Goal: Information Seeking & Learning: Learn about a topic

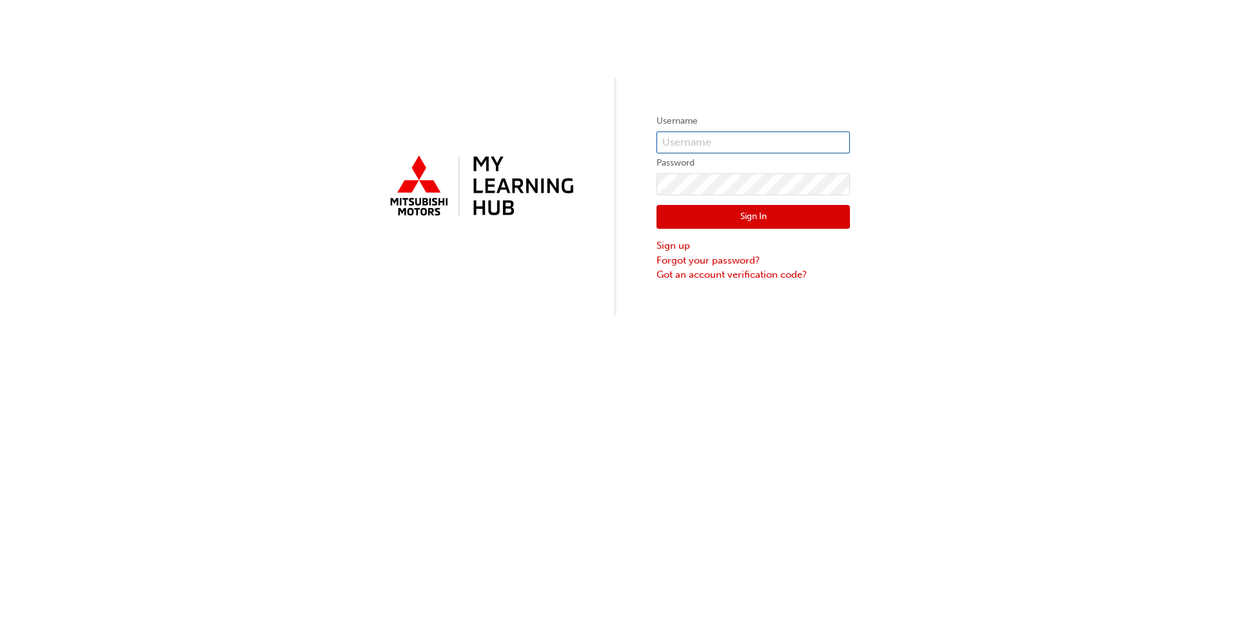
click at [696, 142] on input "text" at bounding box center [752, 143] width 193 height 22
type input "0005444960"
click button "Sign In" at bounding box center [752, 217] width 193 height 24
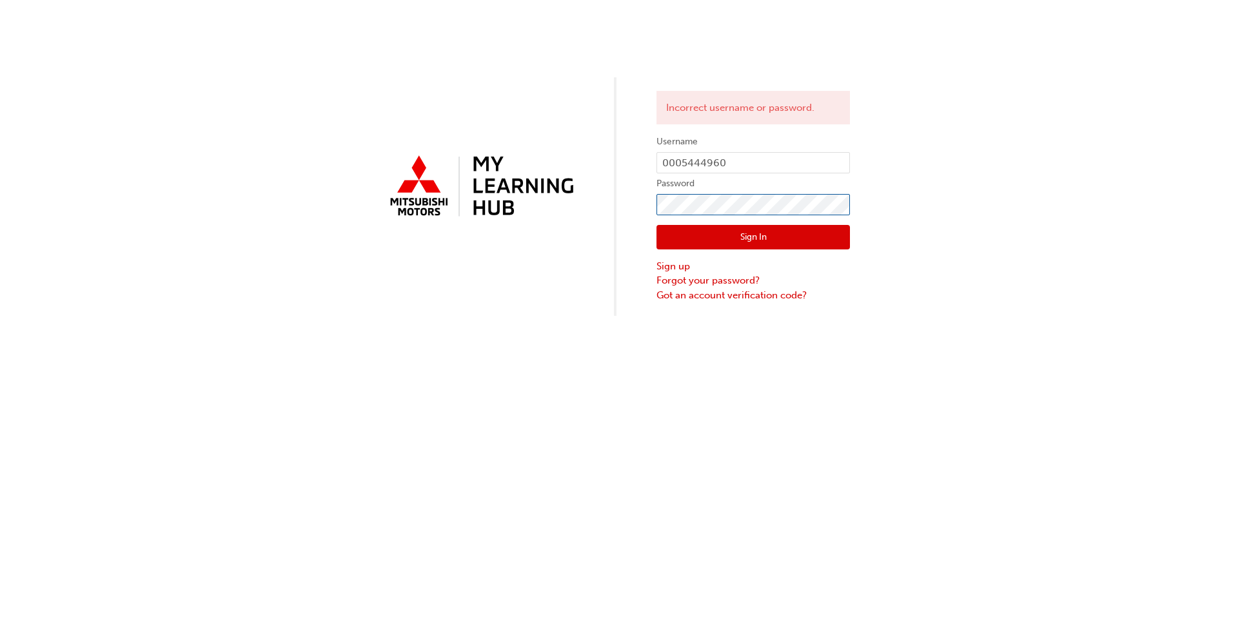
click button "Sign In" at bounding box center [752, 237] width 193 height 24
click at [737, 233] on button "Sign In" at bounding box center [752, 237] width 193 height 24
click at [746, 165] on input "0005444960" at bounding box center [752, 163] width 193 height 22
click button "Sign In" at bounding box center [752, 237] width 193 height 24
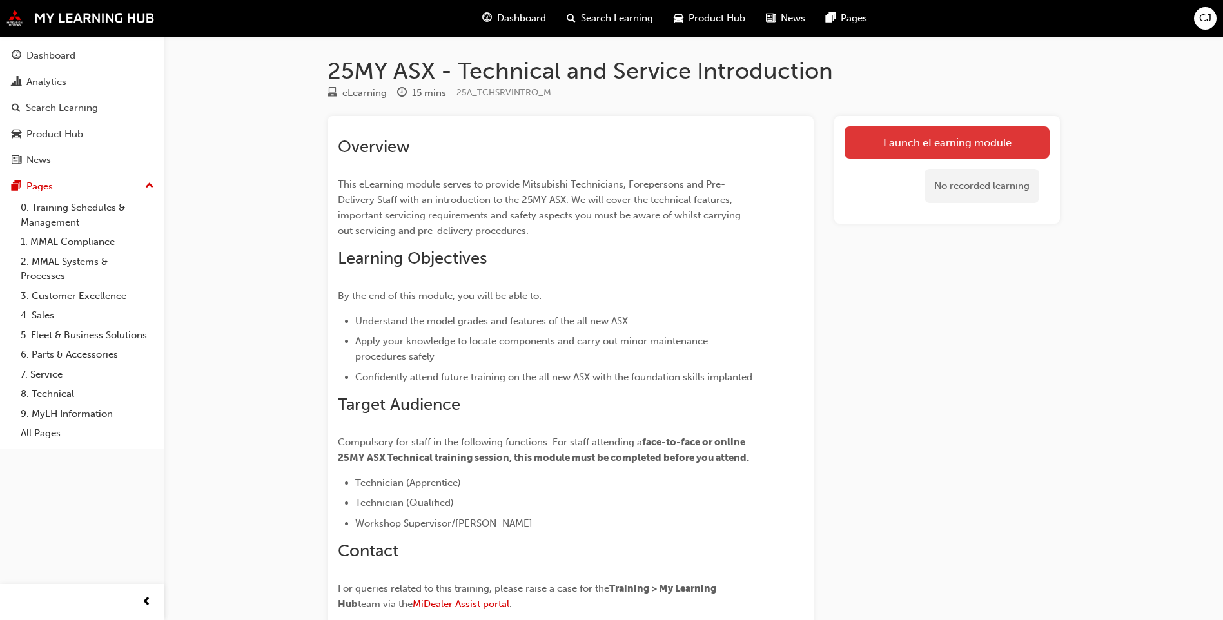
click at [937, 138] on link "Launch eLearning module" at bounding box center [946, 142] width 205 height 32
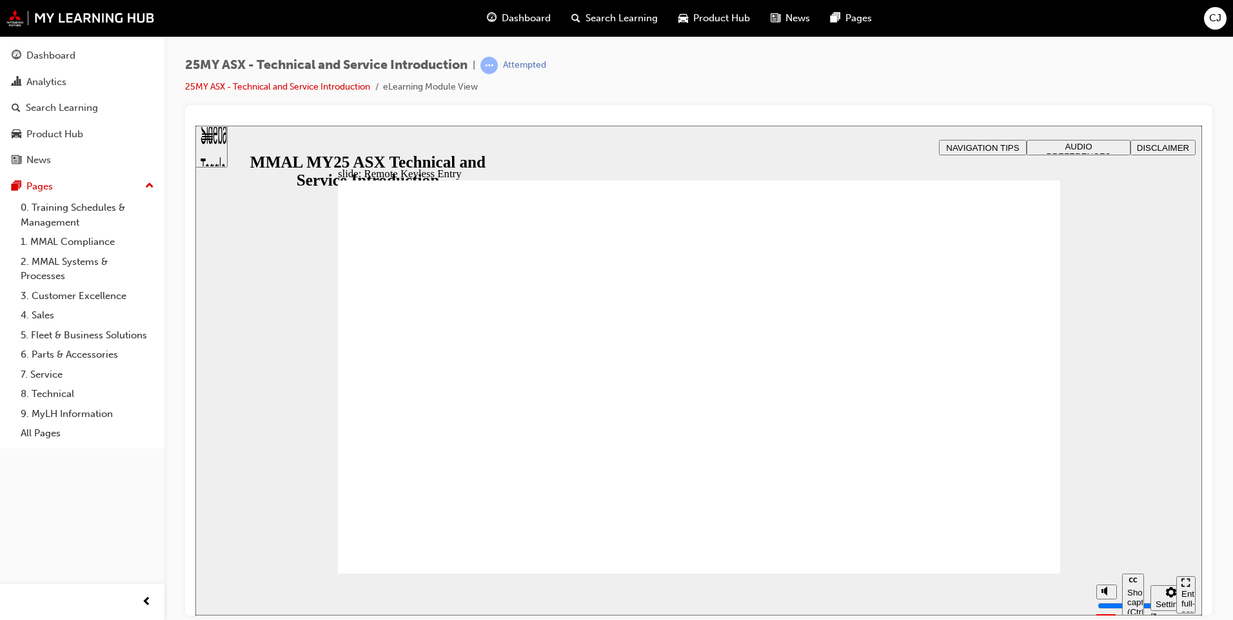
type input "21"
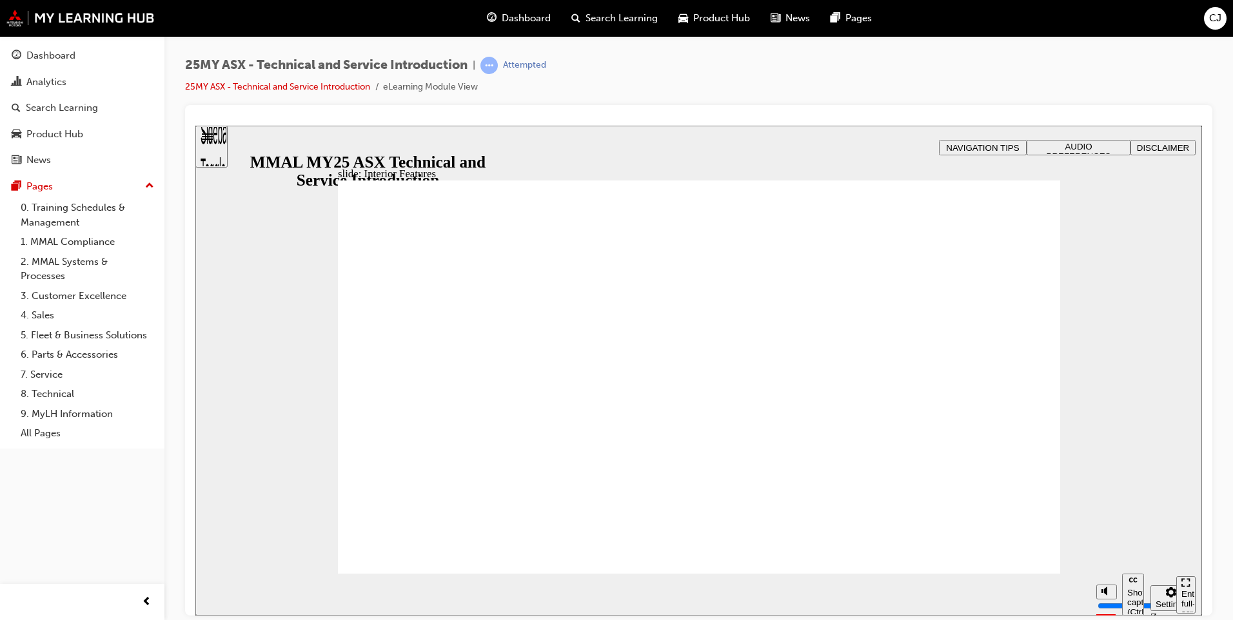
type input "17"
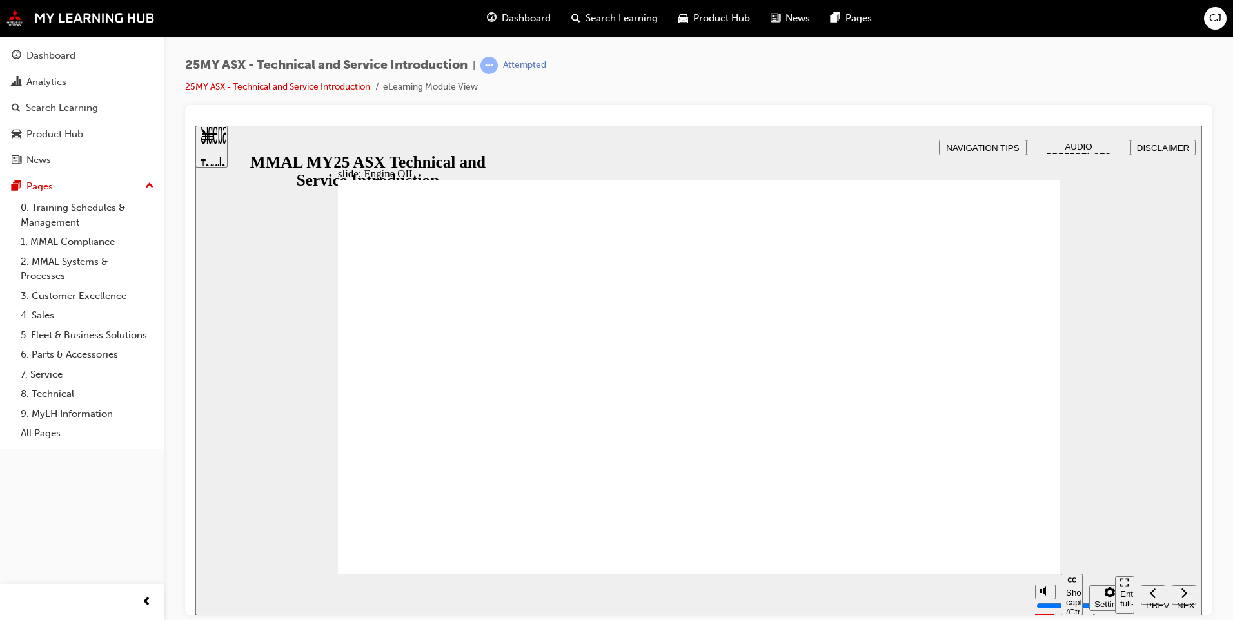
drag, startPoint x: 1019, startPoint y: 229, endPoint x: 688, endPoint y: 310, distance: 341.1
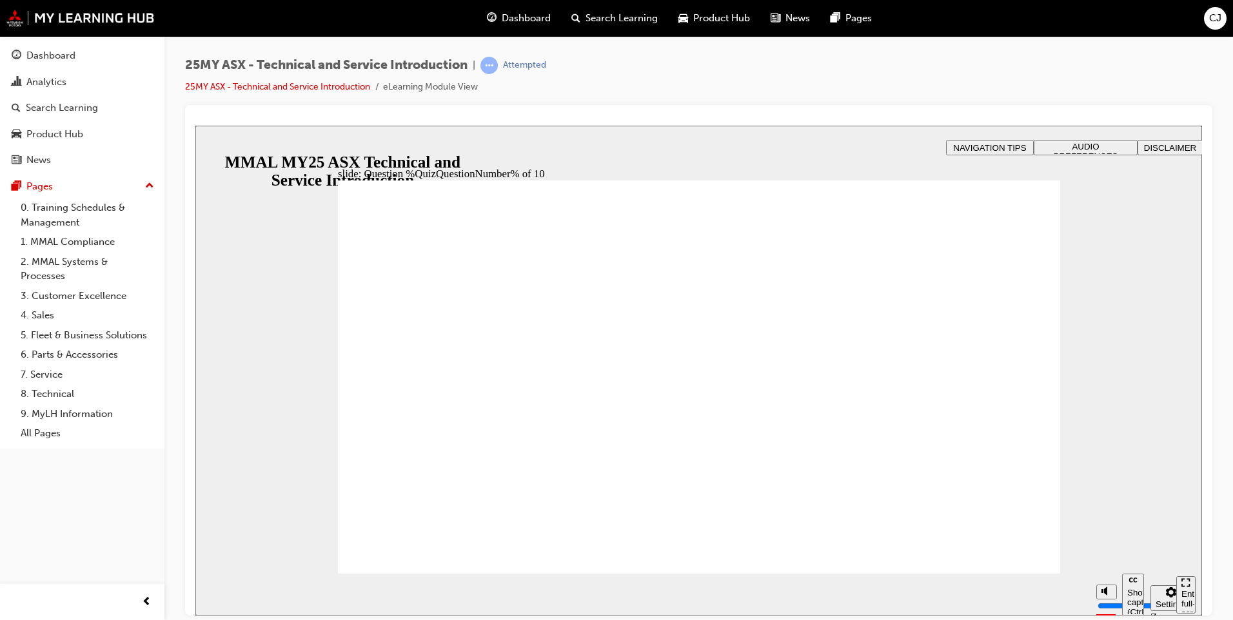
radio input "true"
drag, startPoint x: 376, startPoint y: 420, endPoint x: 409, endPoint y: 494, distance: 81.1
radio input "true"
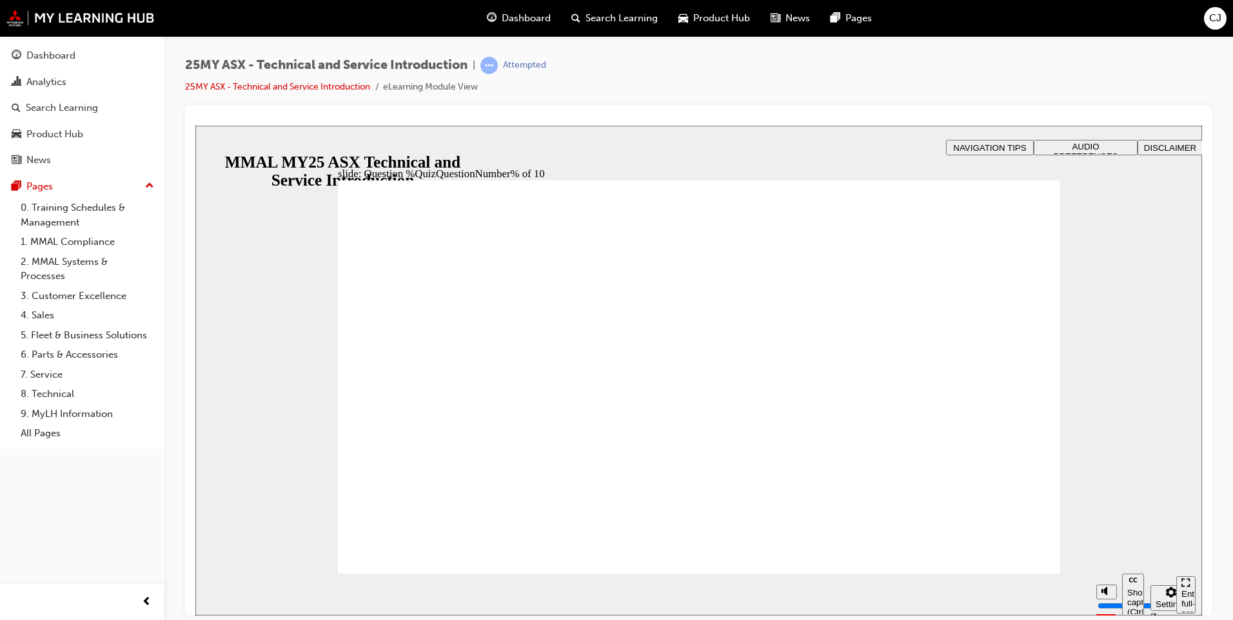
drag, startPoint x: 412, startPoint y: 541, endPoint x: 551, endPoint y: 587, distance: 146.6
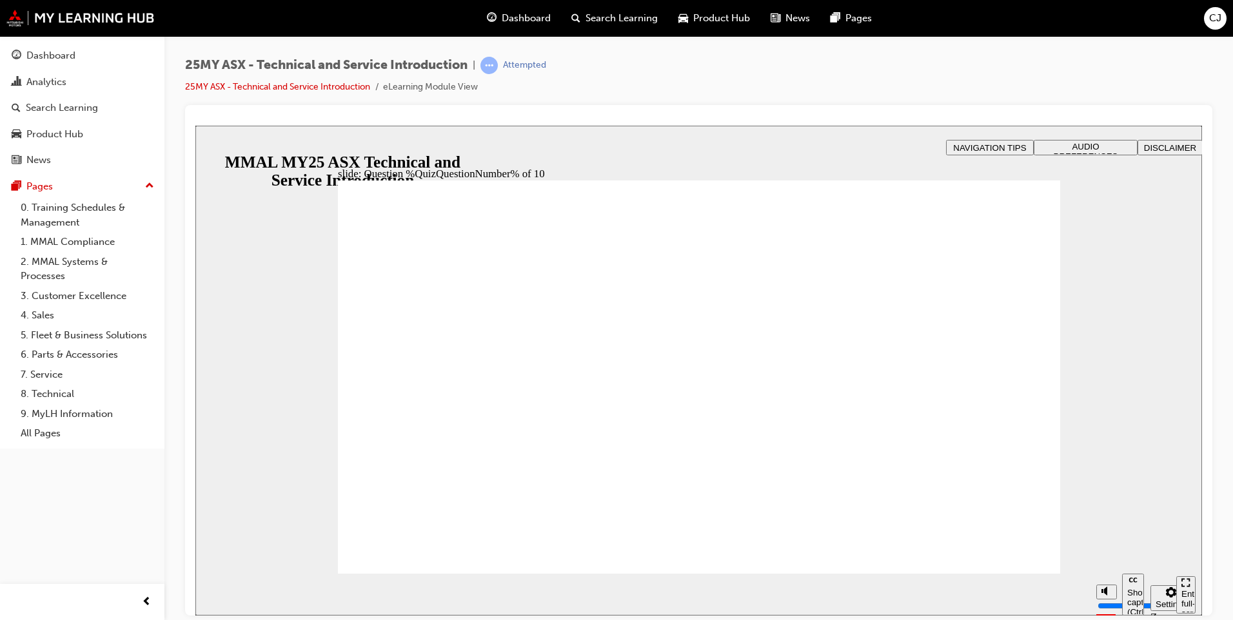
radio input "true"
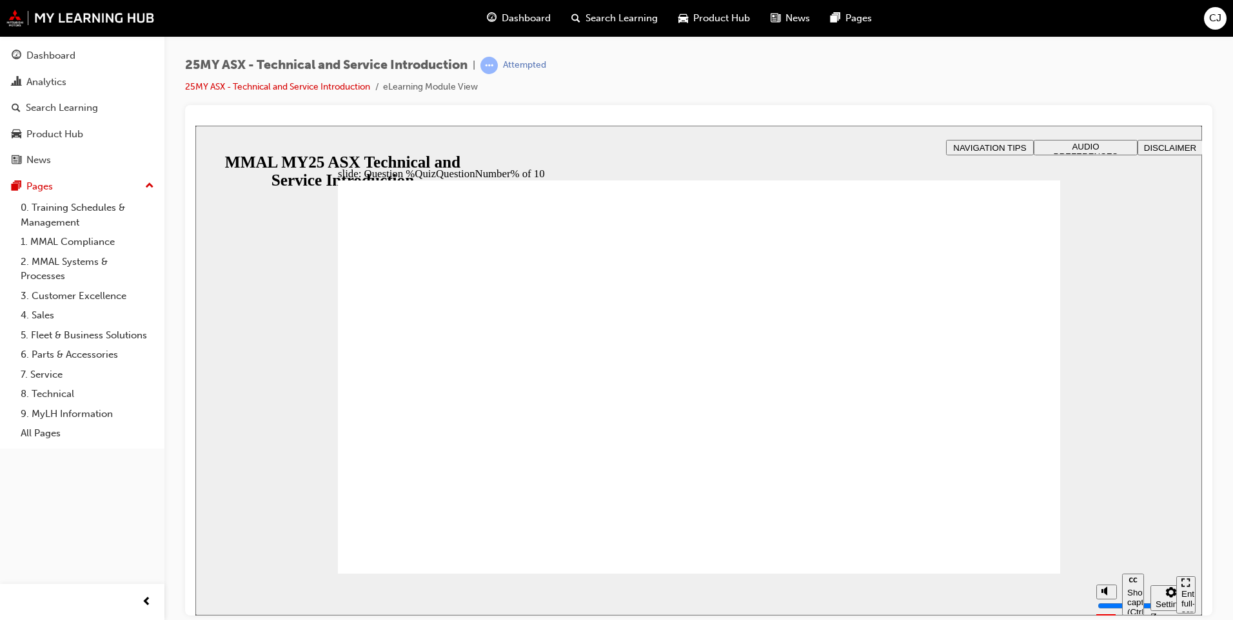
radio input "true"
